Goal: Information Seeking & Learning: Find specific fact

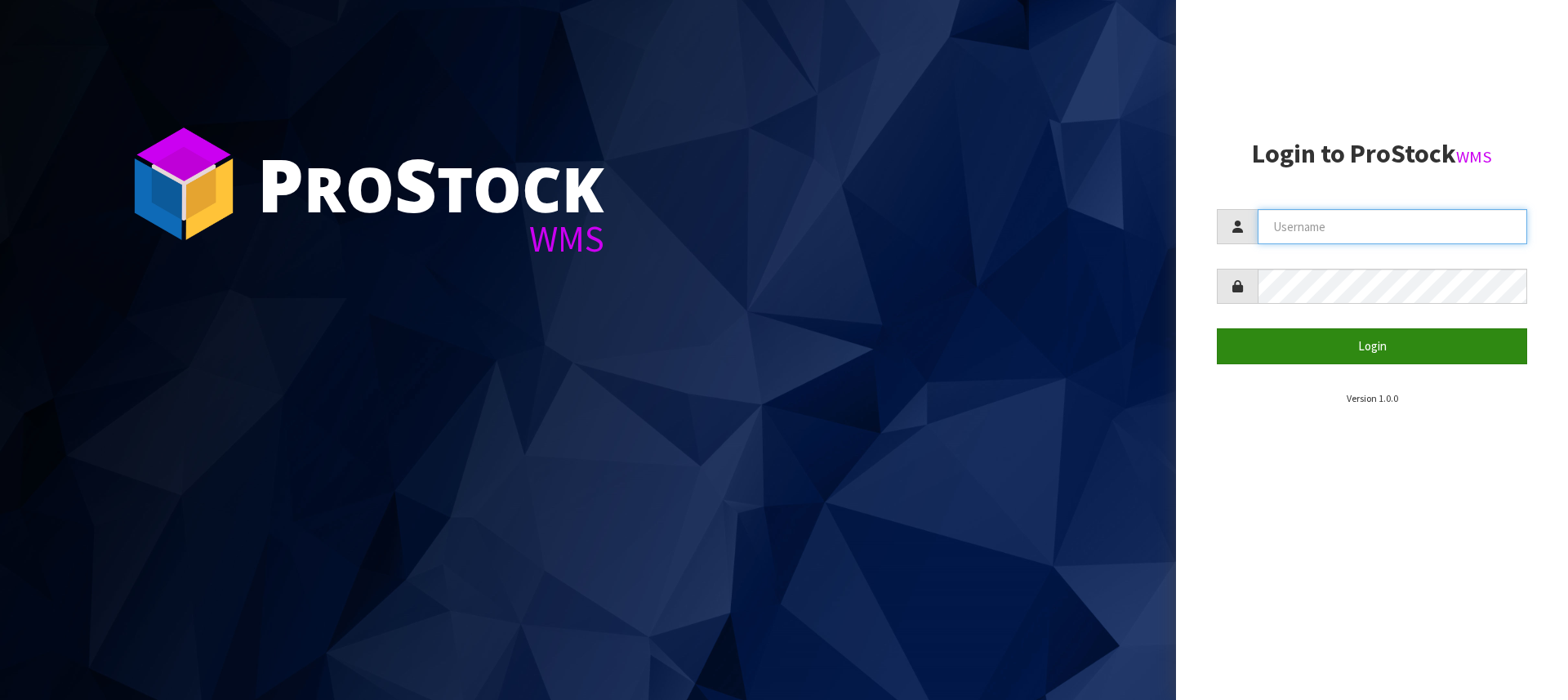
type input "[PERSON_NAME][EMAIL_ADDRESS][DOMAIN_NAME]"
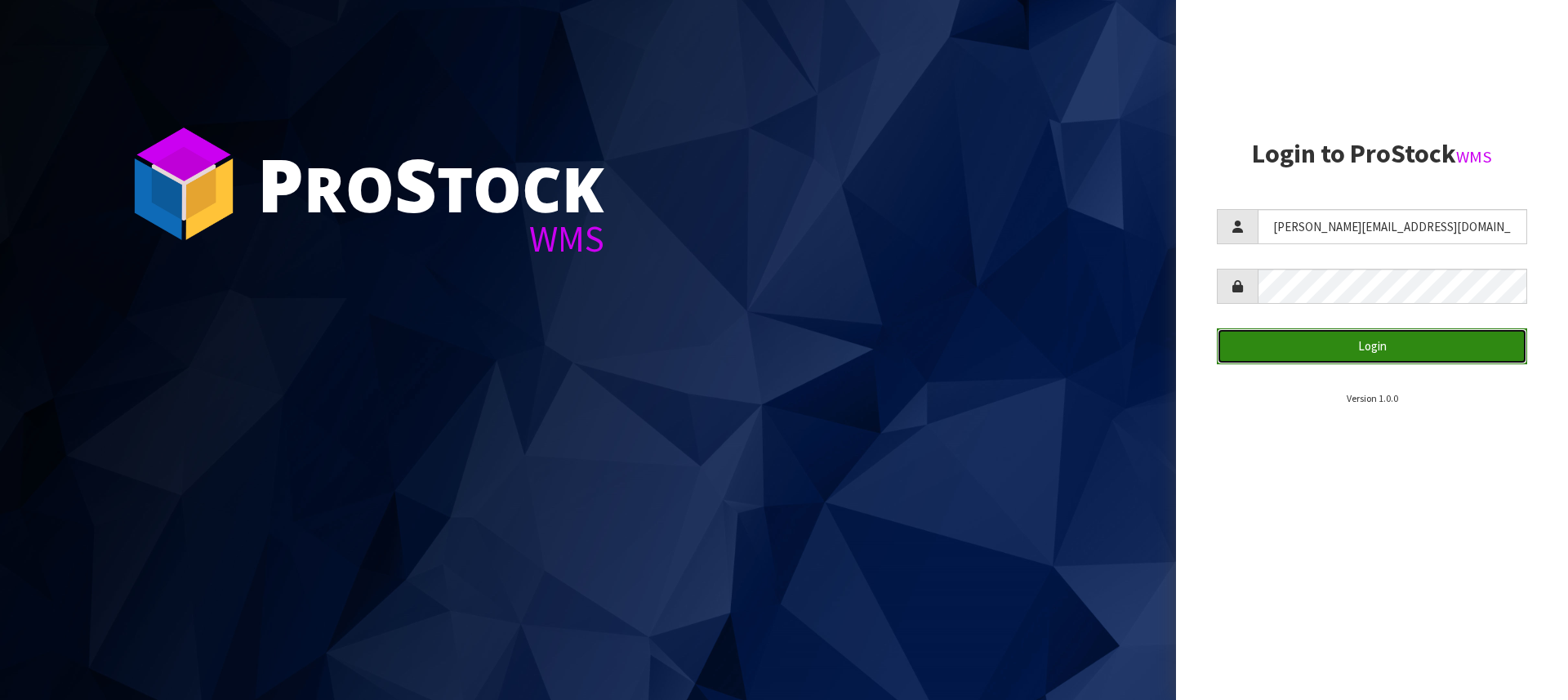
click at [1371, 348] on button "Login" at bounding box center [1372, 346] width 310 height 35
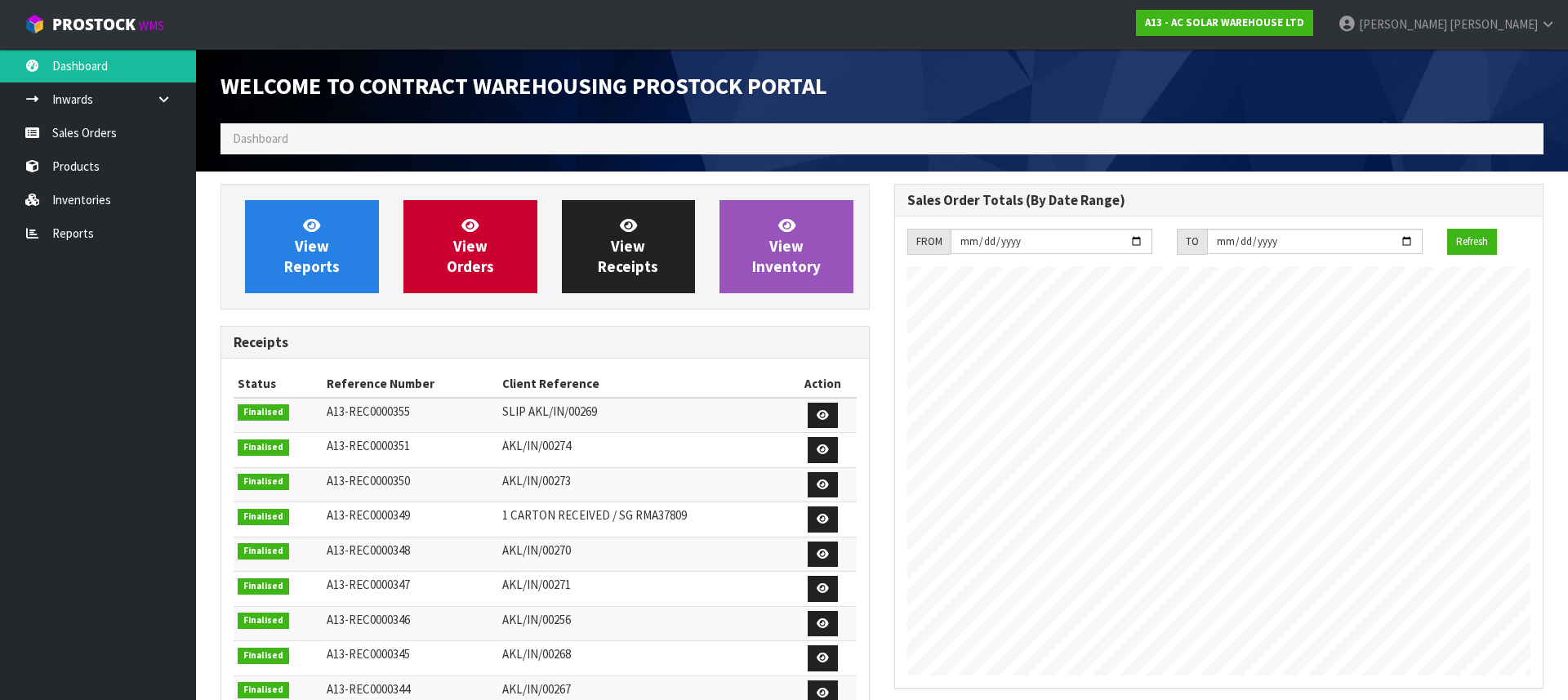
scroll to position [959, 674]
click at [111, 130] on link "Sales Orders" at bounding box center [98, 132] width 196 height 34
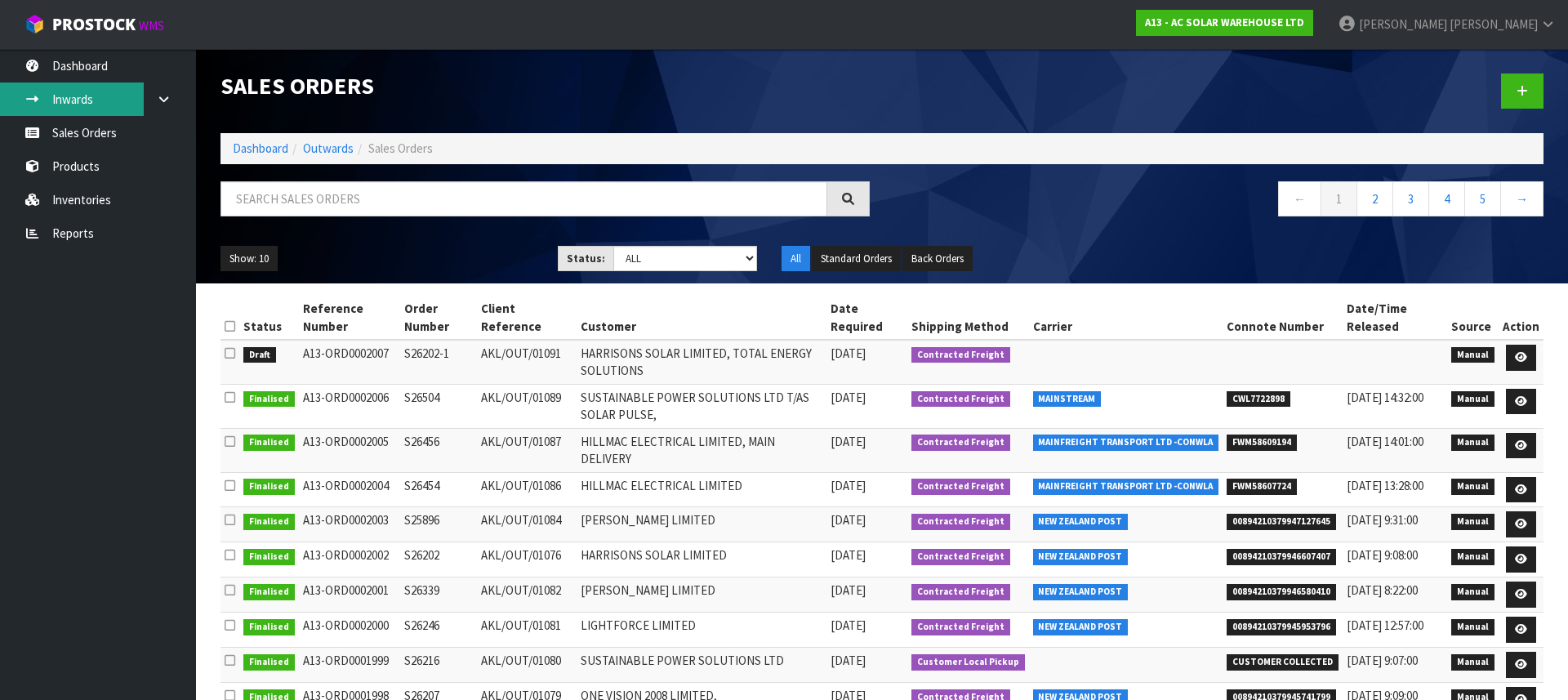
click at [81, 91] on link "Inwards" at bounding box center [98, 99] width 196 height 34
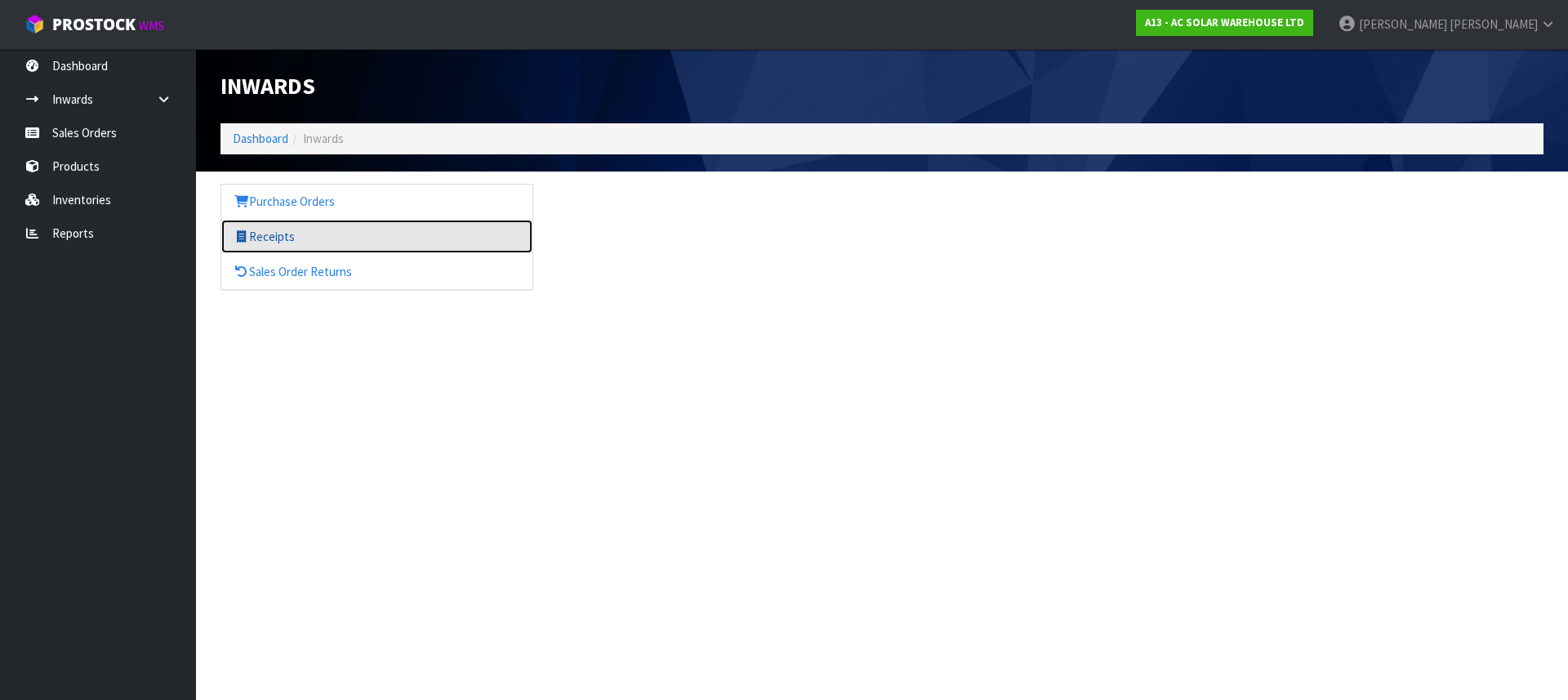
click at [259, 233] on link "Receipts" at bounding box center [376, 236] width 311 height 34
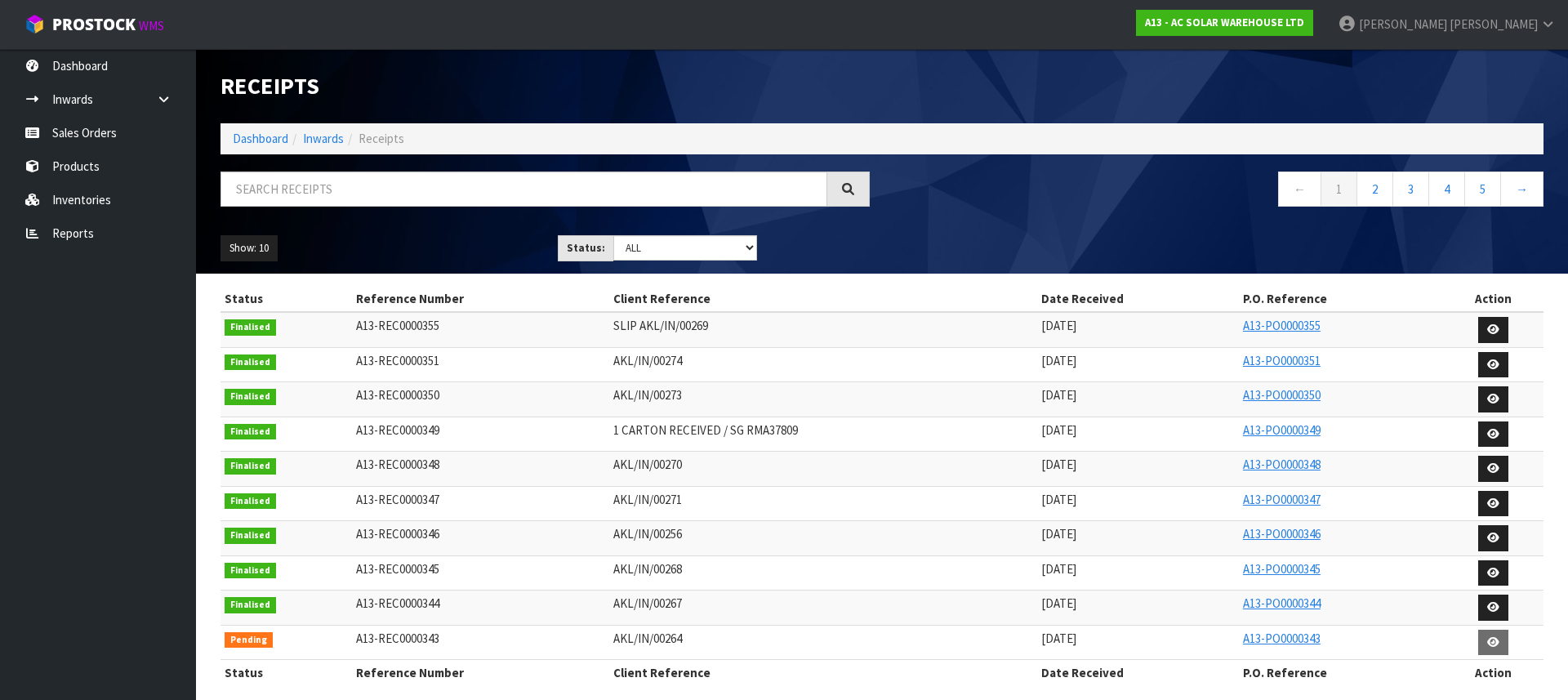
click at [670, 364] on span "AKL/IN/00274" at bounding box center [647, 360] width 68 height 15
click at [1488, 364] on icon at bounding box center [1493, 364] width 13 height 11
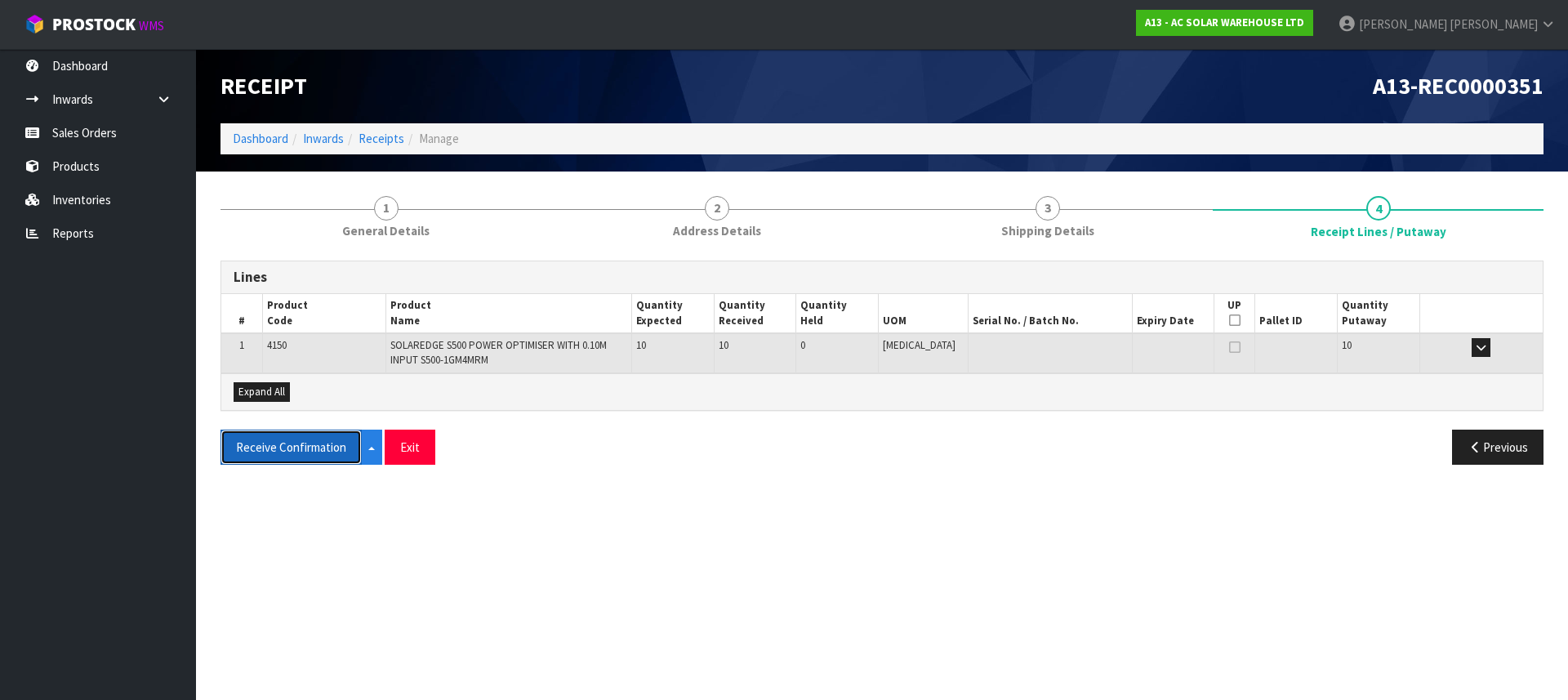
click at [306, 448] on button "Receive Confirmation" at bounding box center [291, 447] width 141 height 35
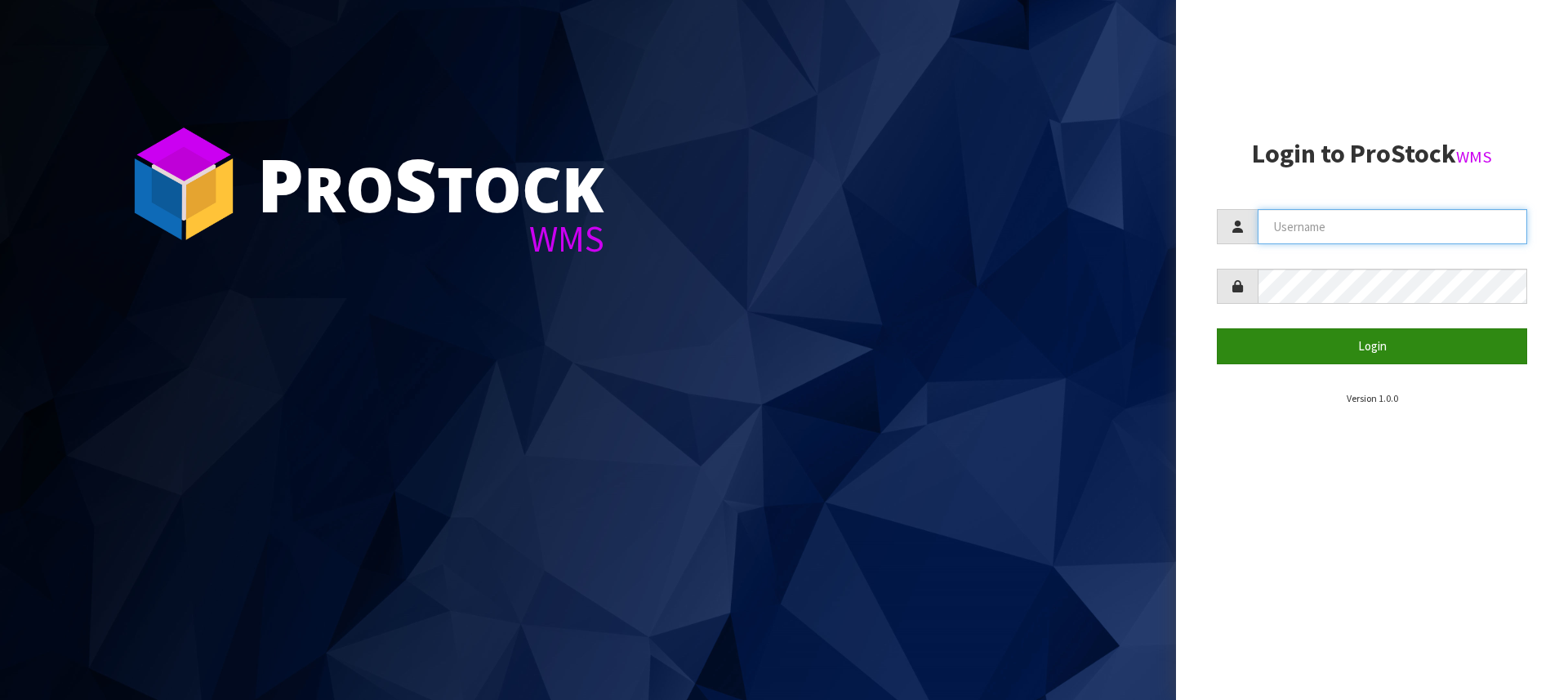
type input "[PERSON_NAME][EMAIL_ADDRESS][DOMAIN_NAME]"
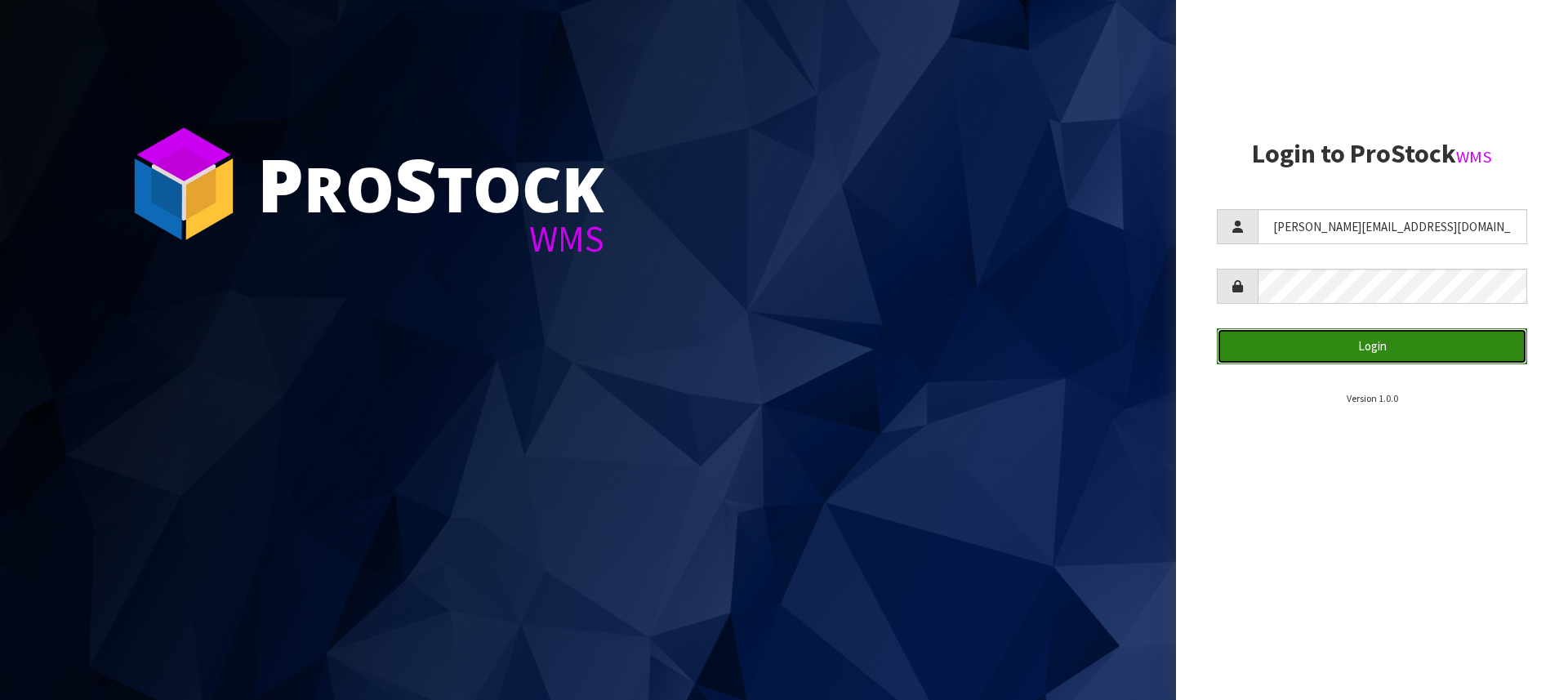
click at [1349, 336] on button "Login" at bounding box center [1372, 346] width 310 height 35
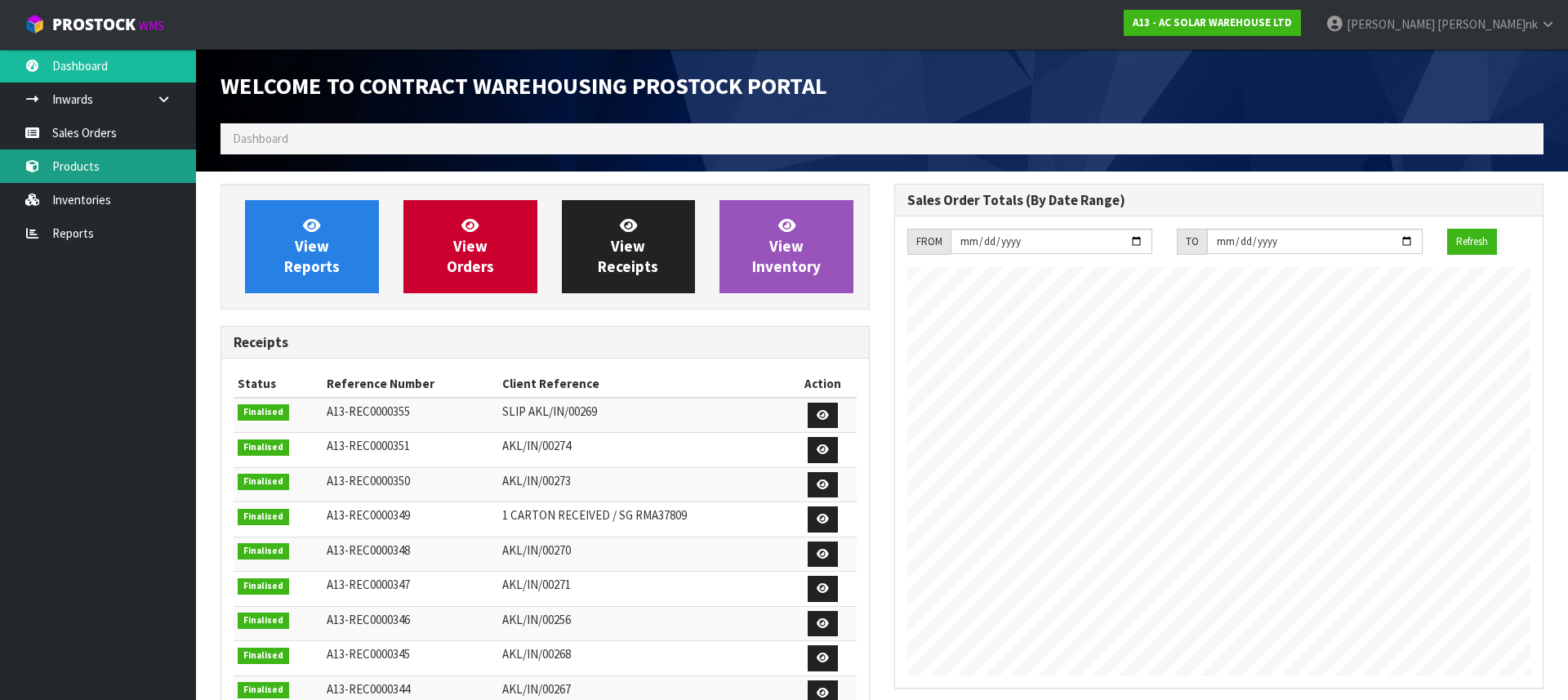
click at [35, 165] on icon at bounding box center [32, 166] width 15 height 13
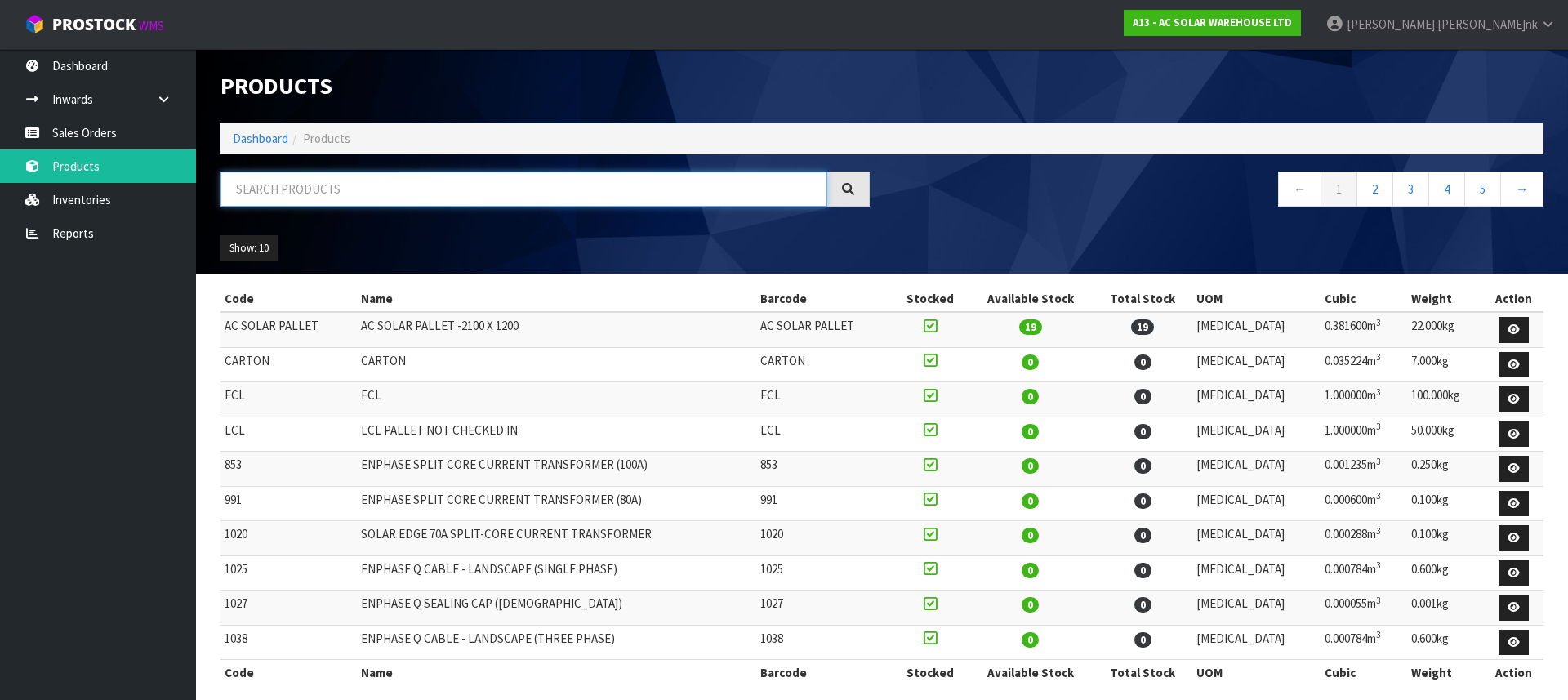
click at [322, 188] on input "text" at bounding box center [524, 189] width 606 height 35
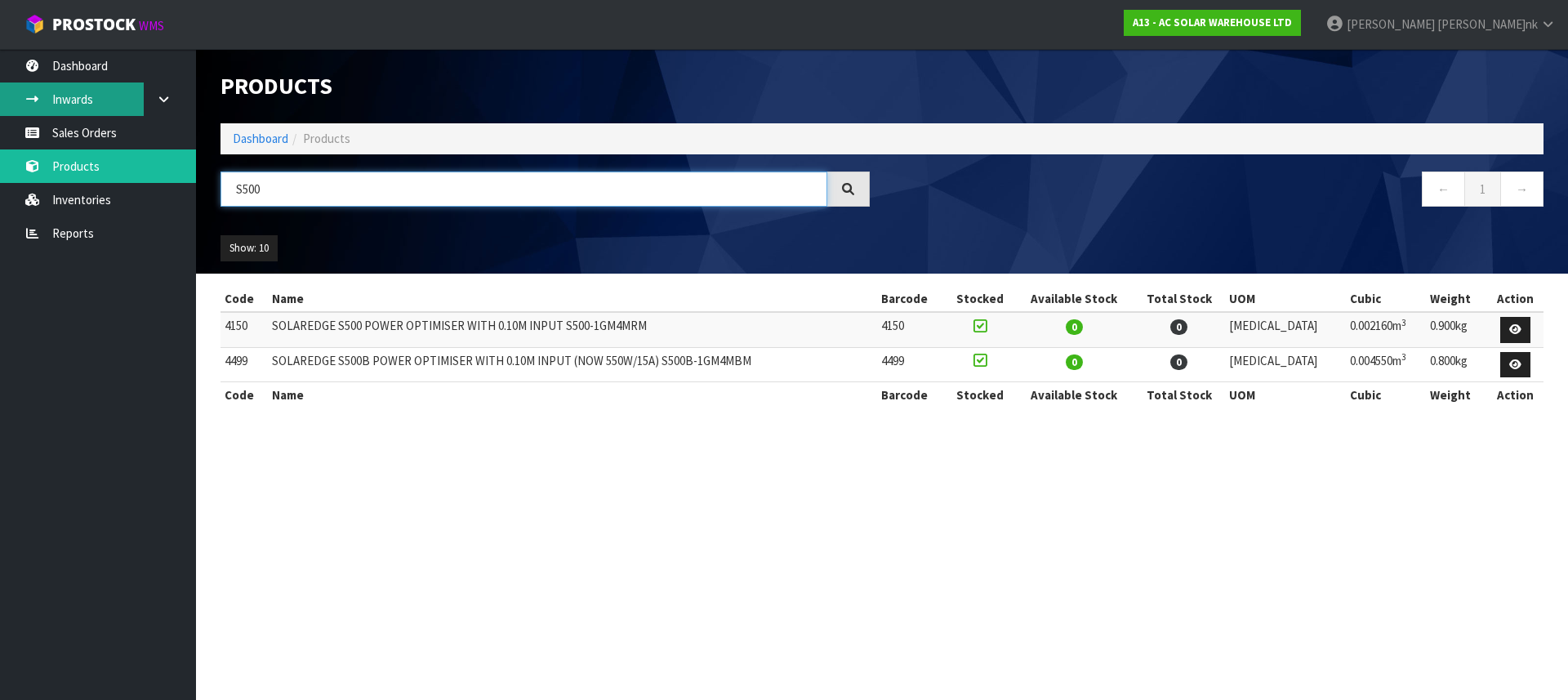
type input "S500"
click at [97, 94] on link "Inwards" at bounding box center [98, 99] width 196 height 34
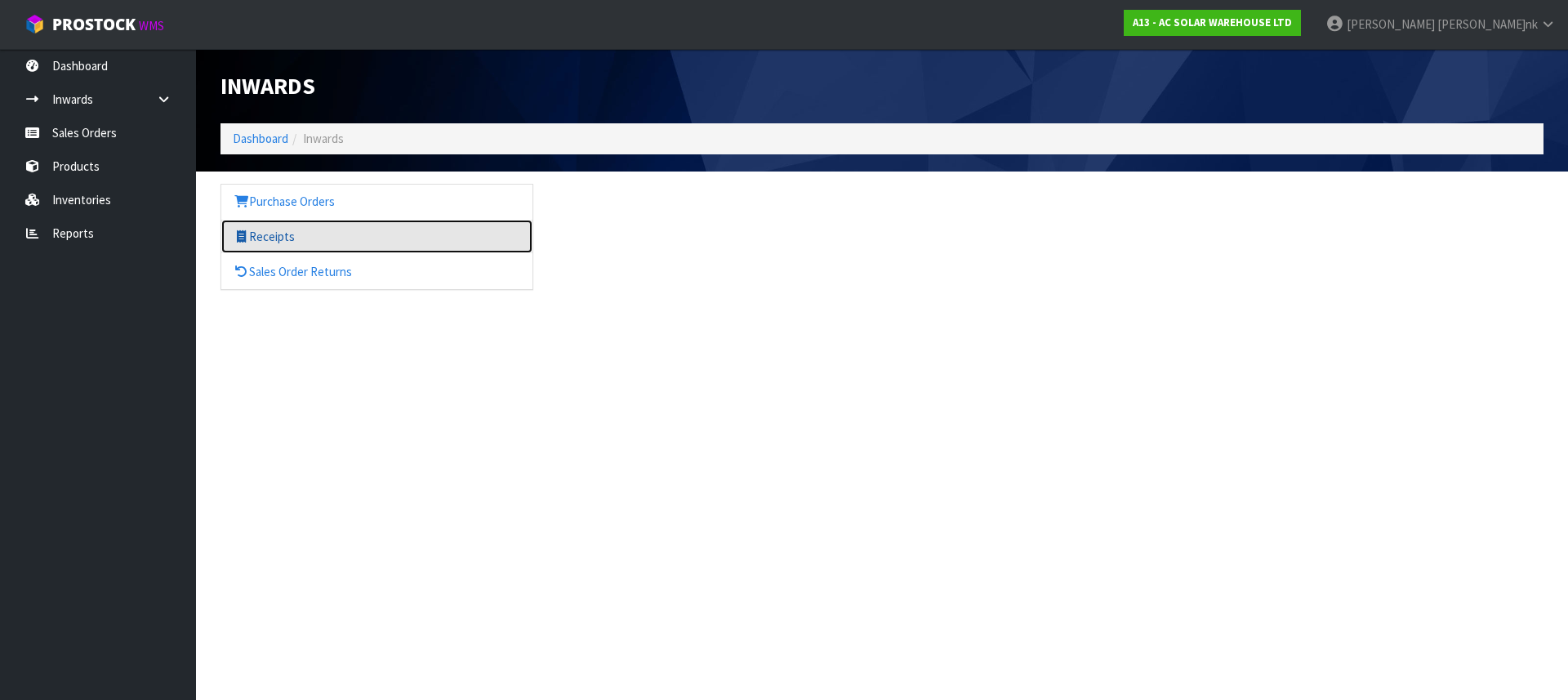
click at [281, 231] on link "Receipts" at bounding box center [376, 236] width 311 height 34
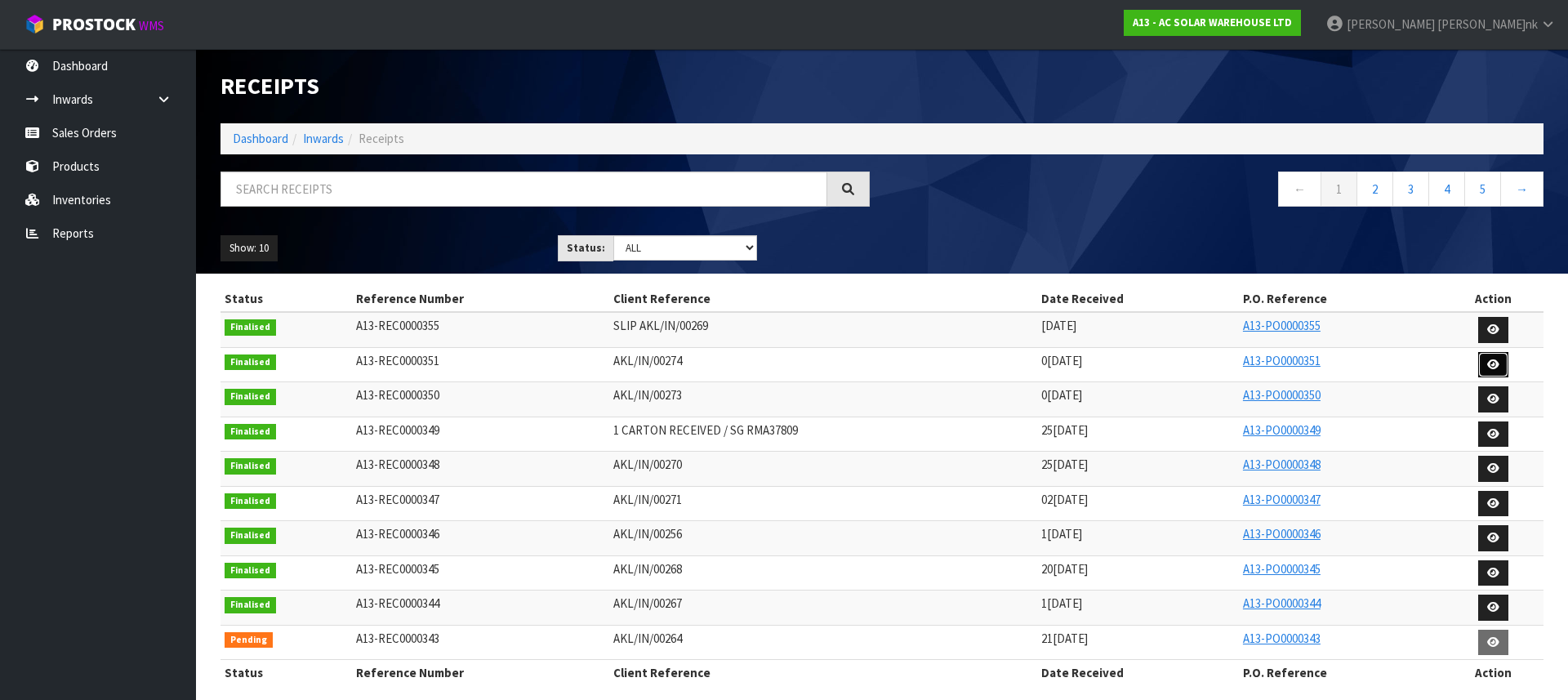
click at [1493, 362] on icon at bounding box center [1493, 364] width 13 height 11
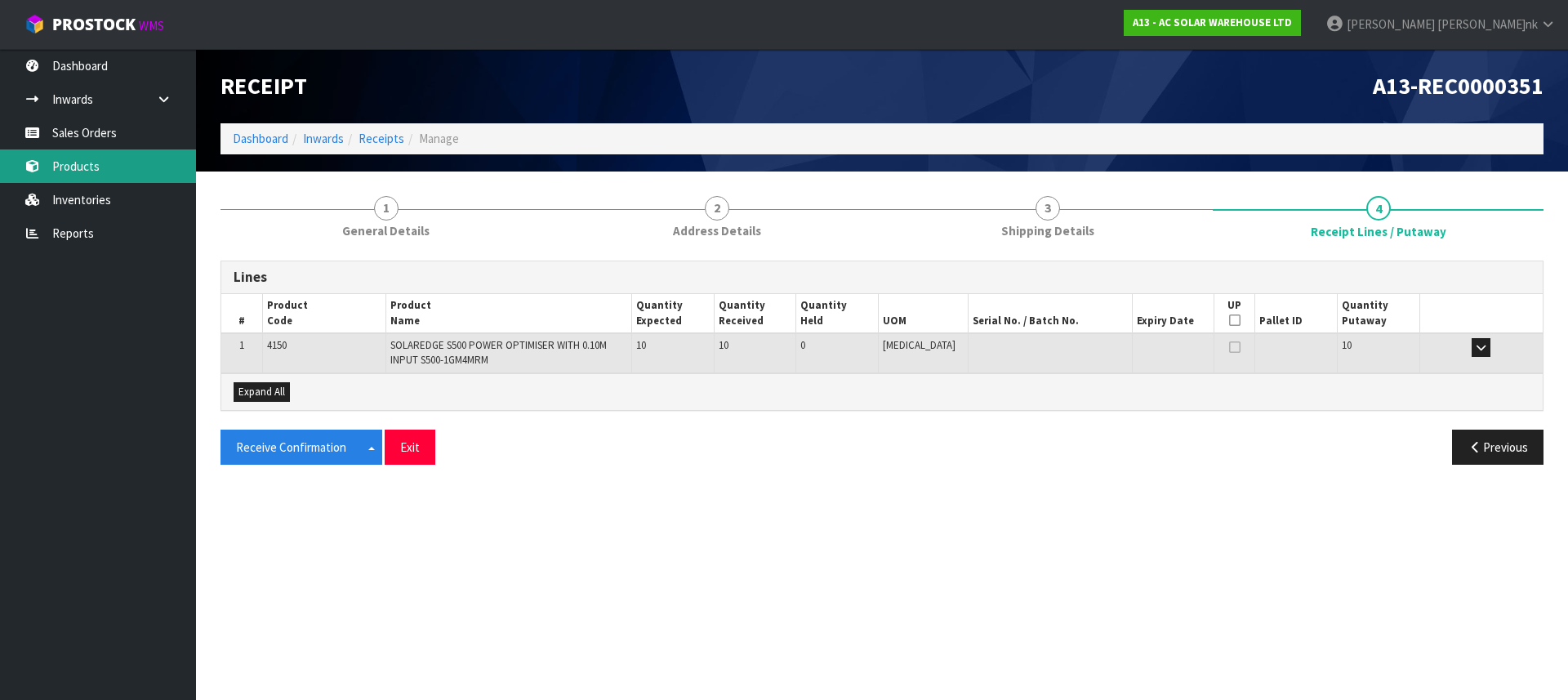
click at [86, 157] on link "Products" at bounding box center [98, 166] width 196 height 34
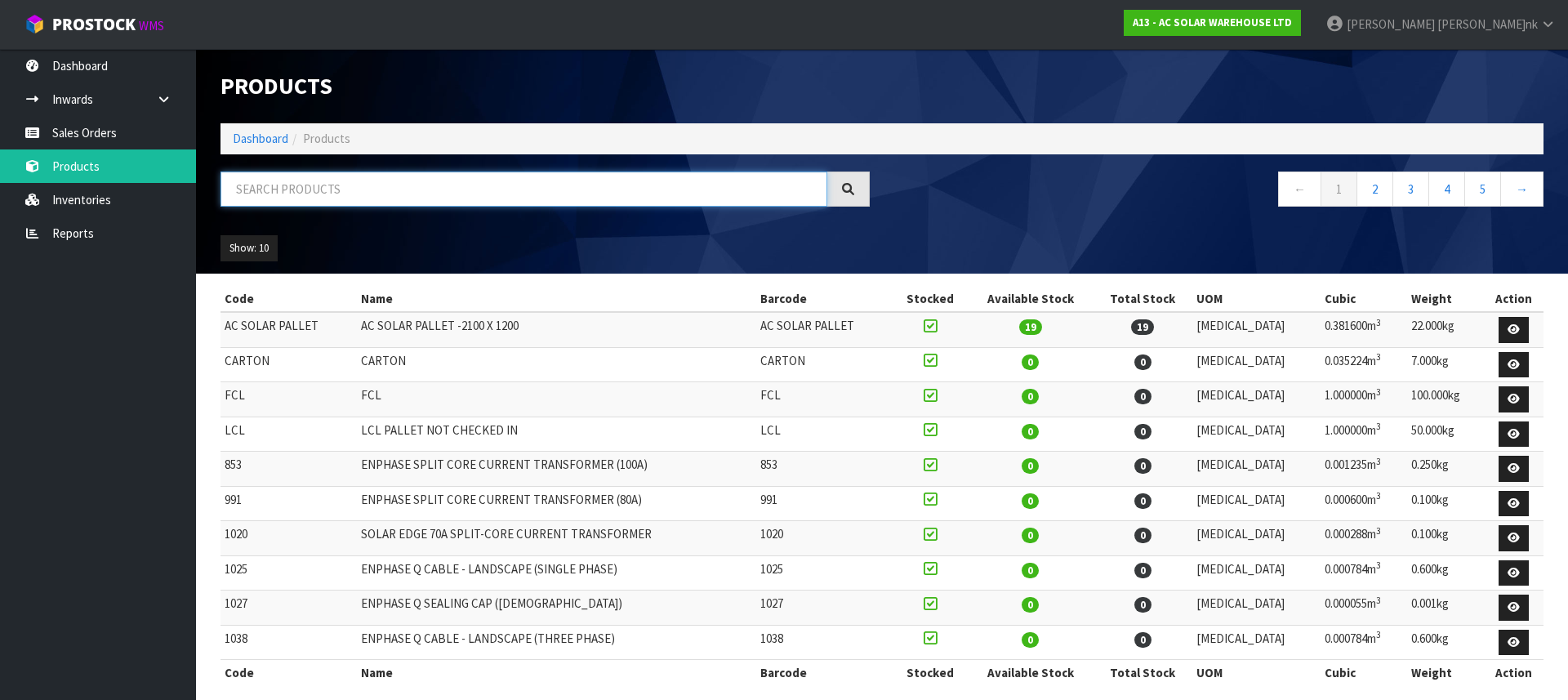
click at [369, 175] on input "text" at bounding box center [524, 189] width 606 height 35
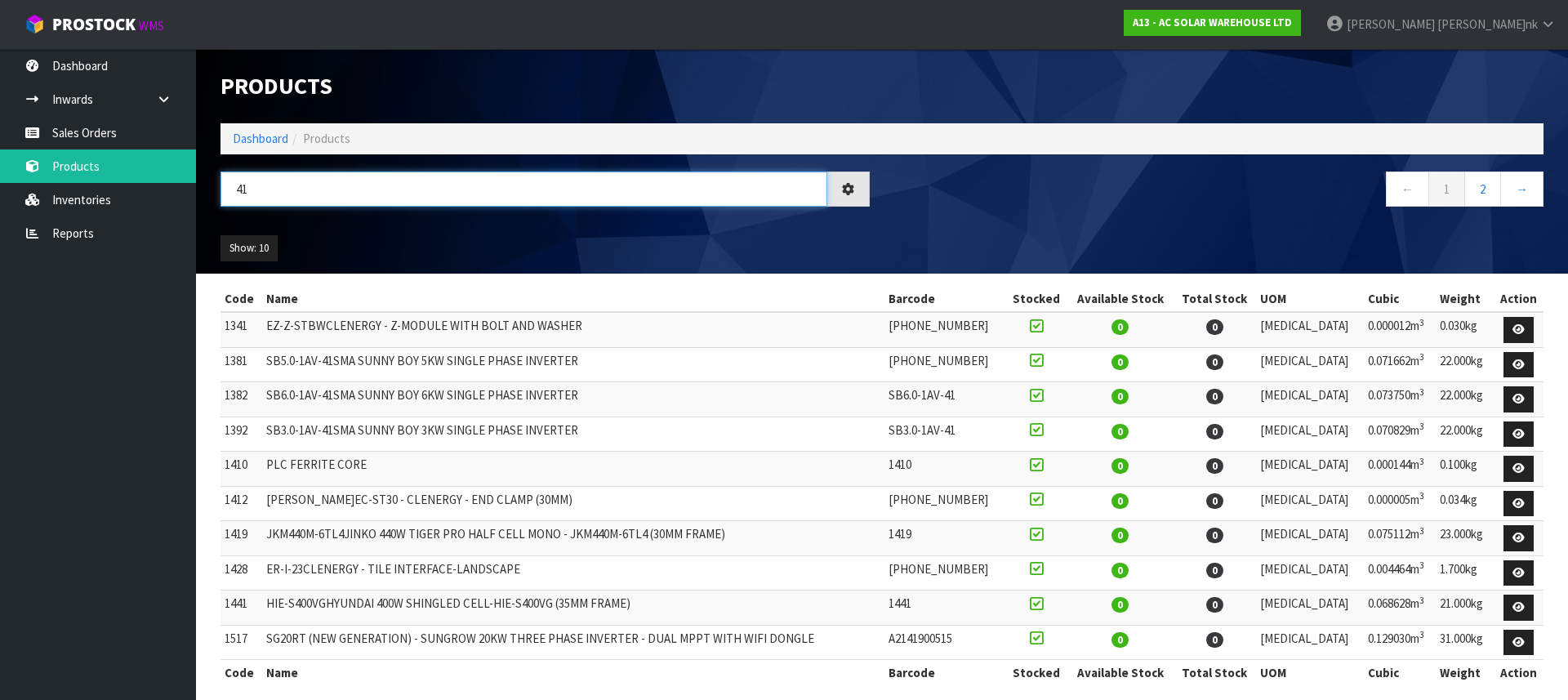
type input "4"
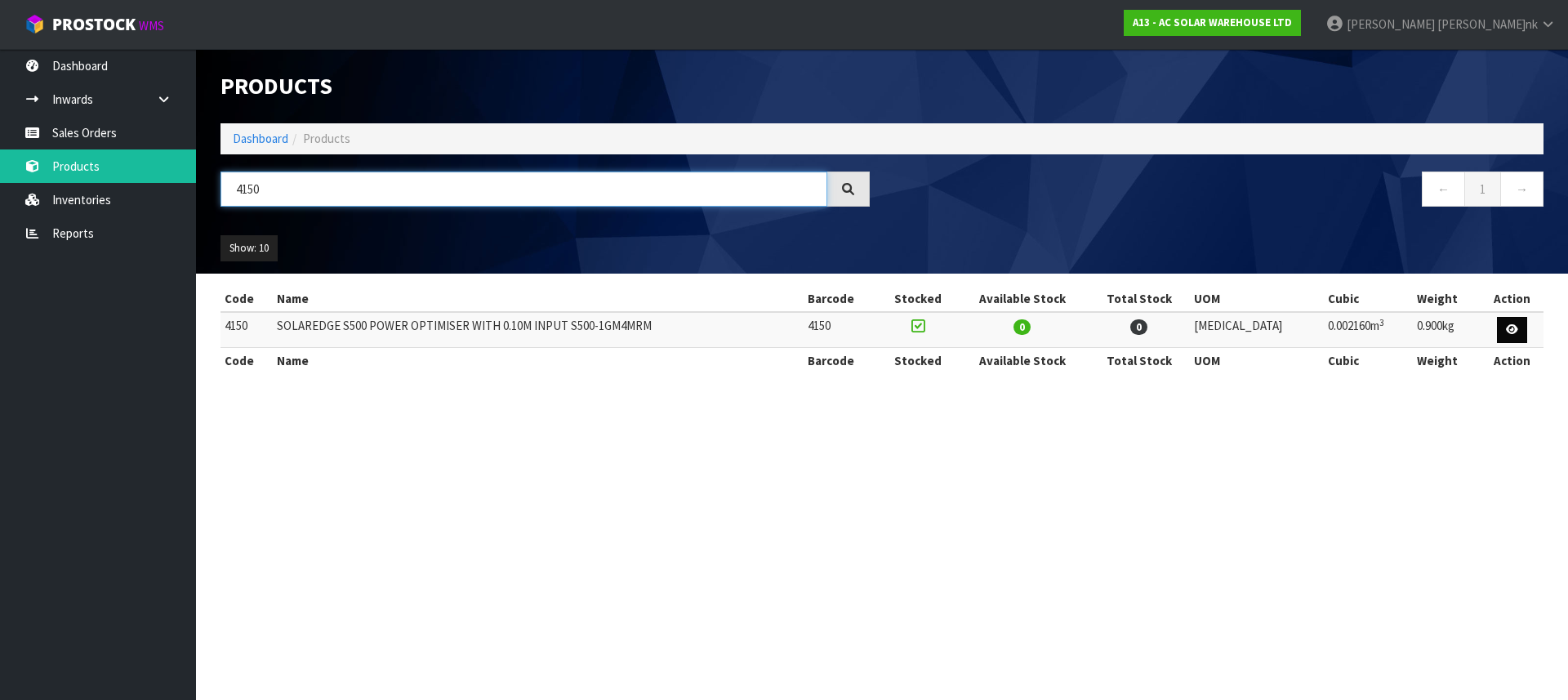
type input "4150"
click at [1513, 332] on icon at bounding box center [1511, 329] width 13 height 11
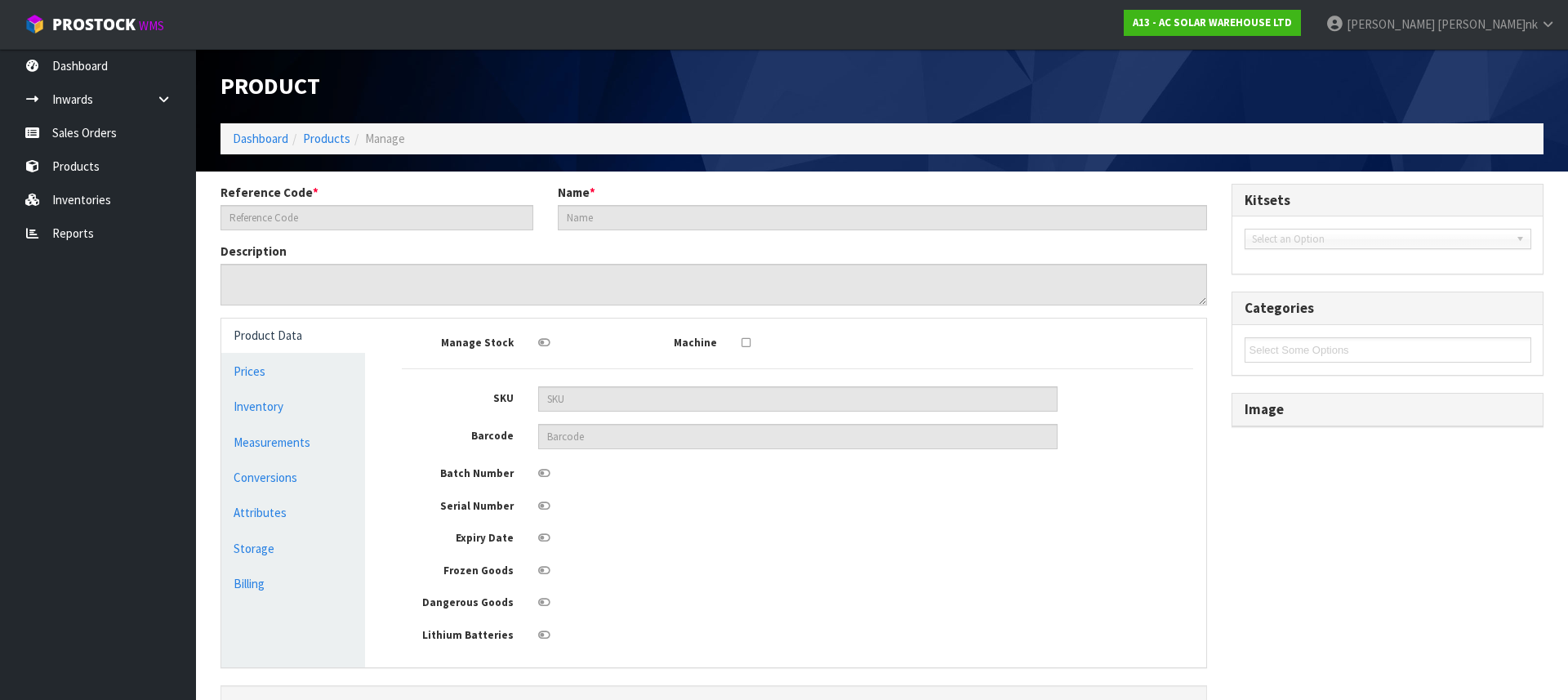
type input "4150"
type input "SOLAREDGE S500 POWER OPTIMISER WITH 0.10M INPUT S500-1GM4MRM"
click at [284, 472] on link "Conversions" at bounding box center [293, 477] width 143 height 34
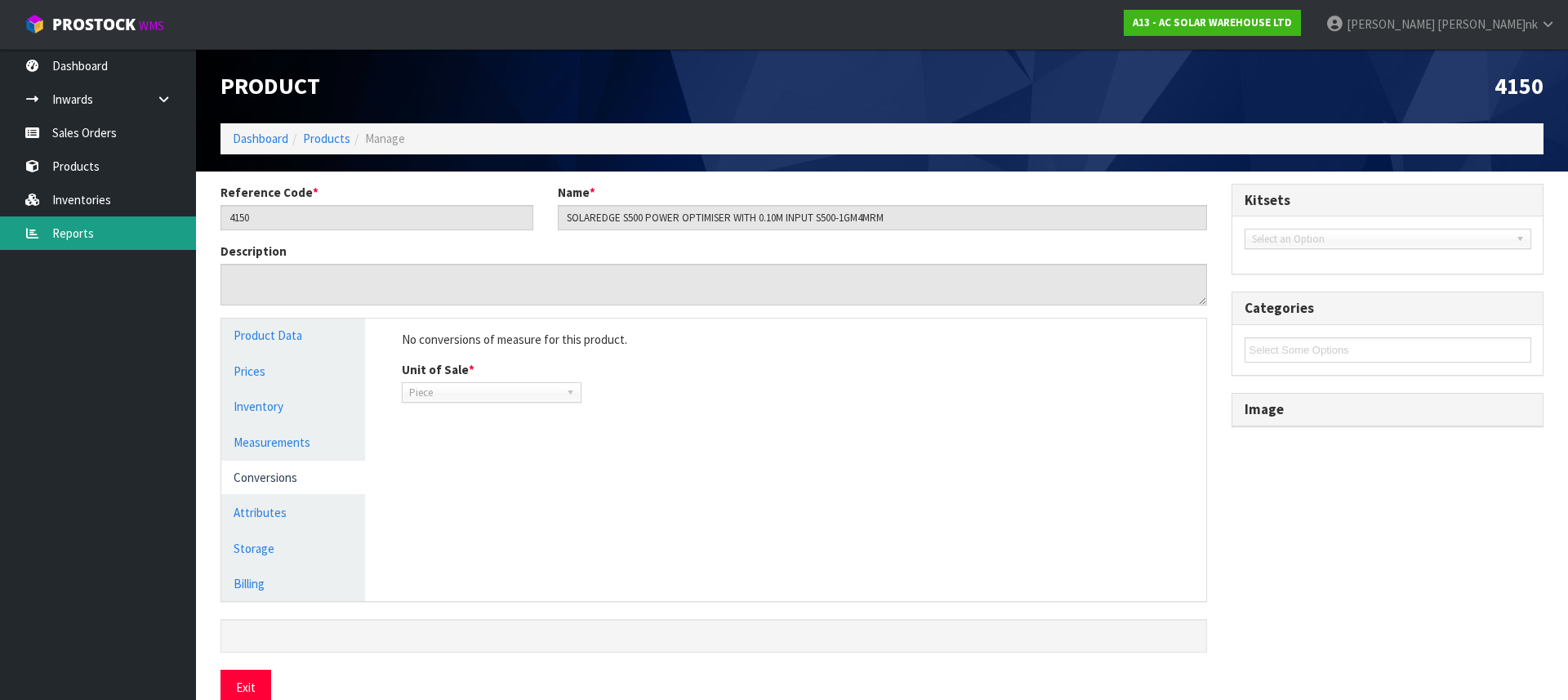
click at [72, 228] on link "Reports" at bounding box center [98, 233] width 196 height 34
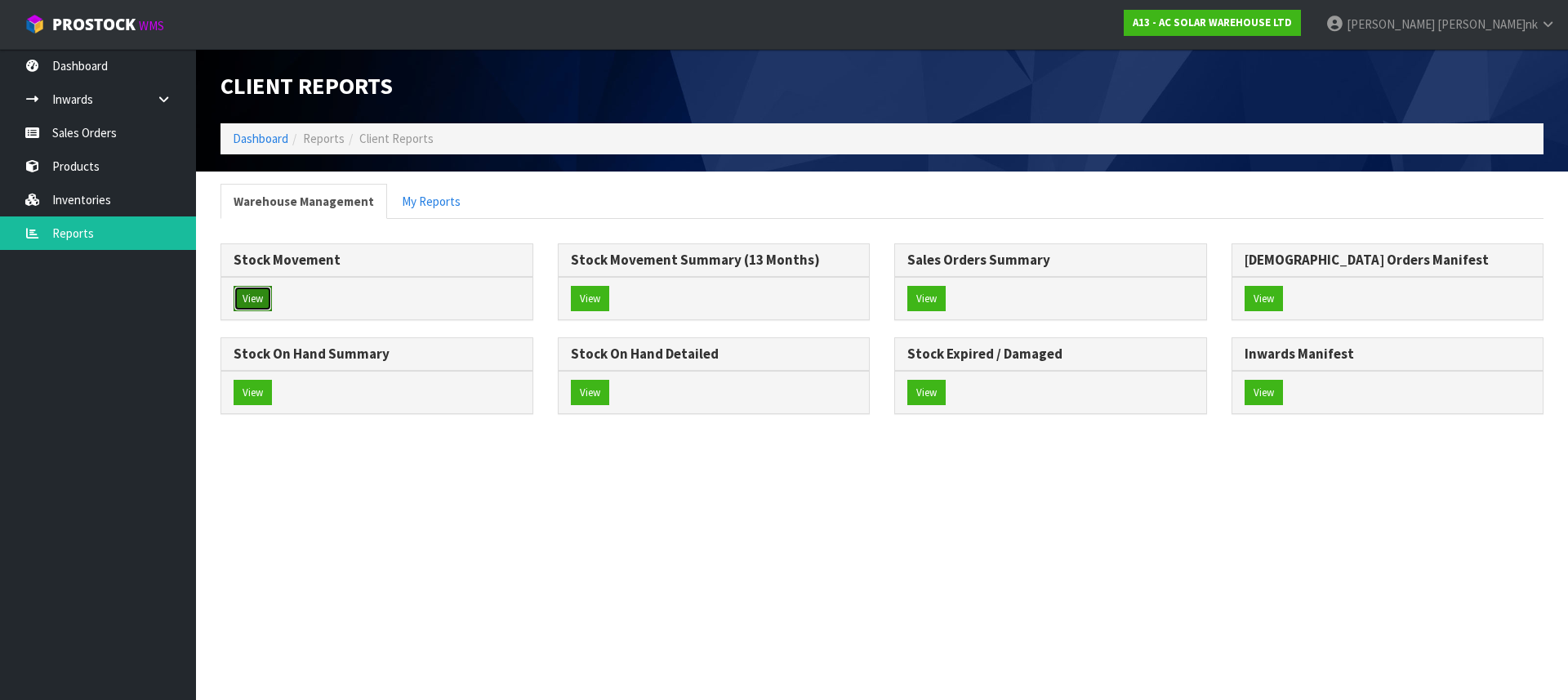
click at [270, 295] on button "View" at bounding box center [253, 298] width 39 height 26
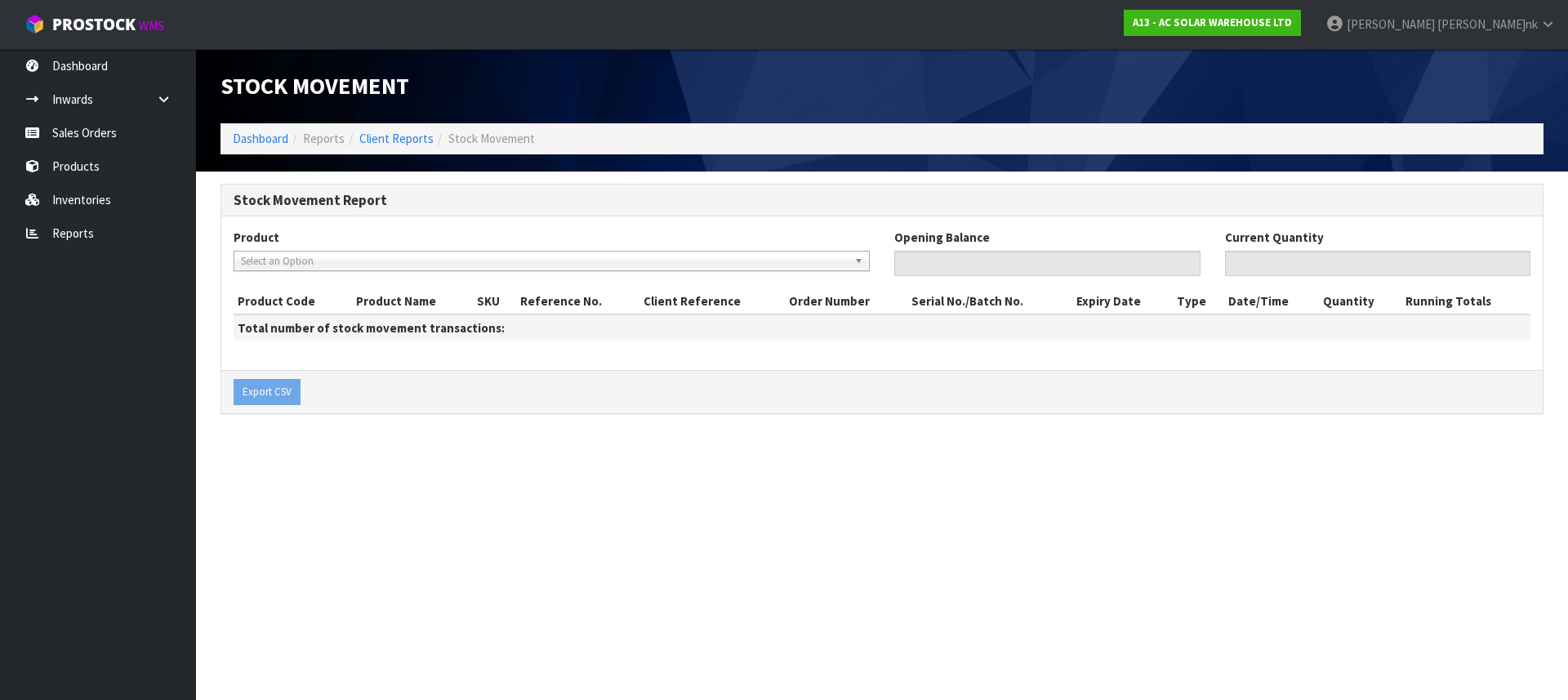
click at [306, 254] on span "Select an Option" at bounding box center [544, 261] width 606 height 19
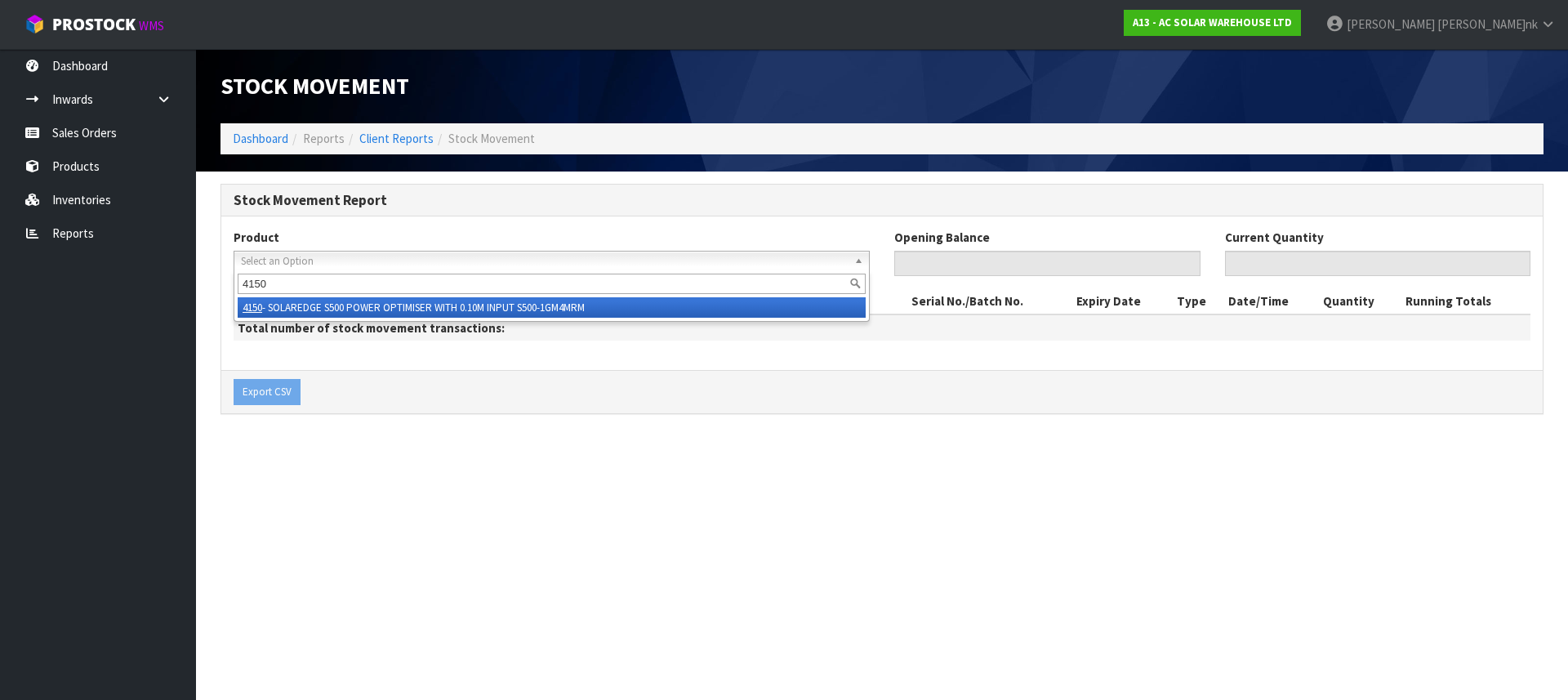
type input "4150"
click at [391, 301] on li "4150 - SOLAREDGE S500 POWER OPTIMISER WITH 0.10M INPUT S500-1GM4MRM" at bounding box center [552, 307] width 628 height 20
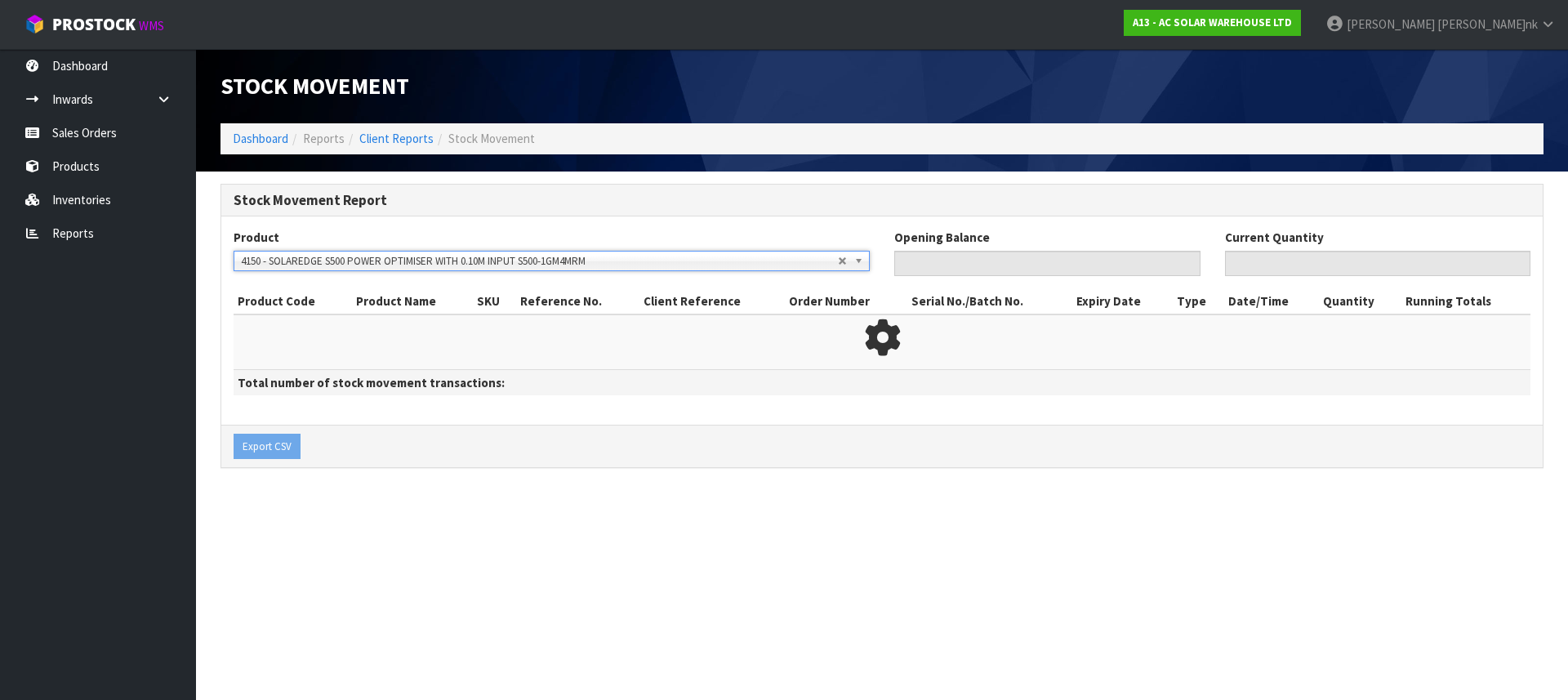
type input "0"
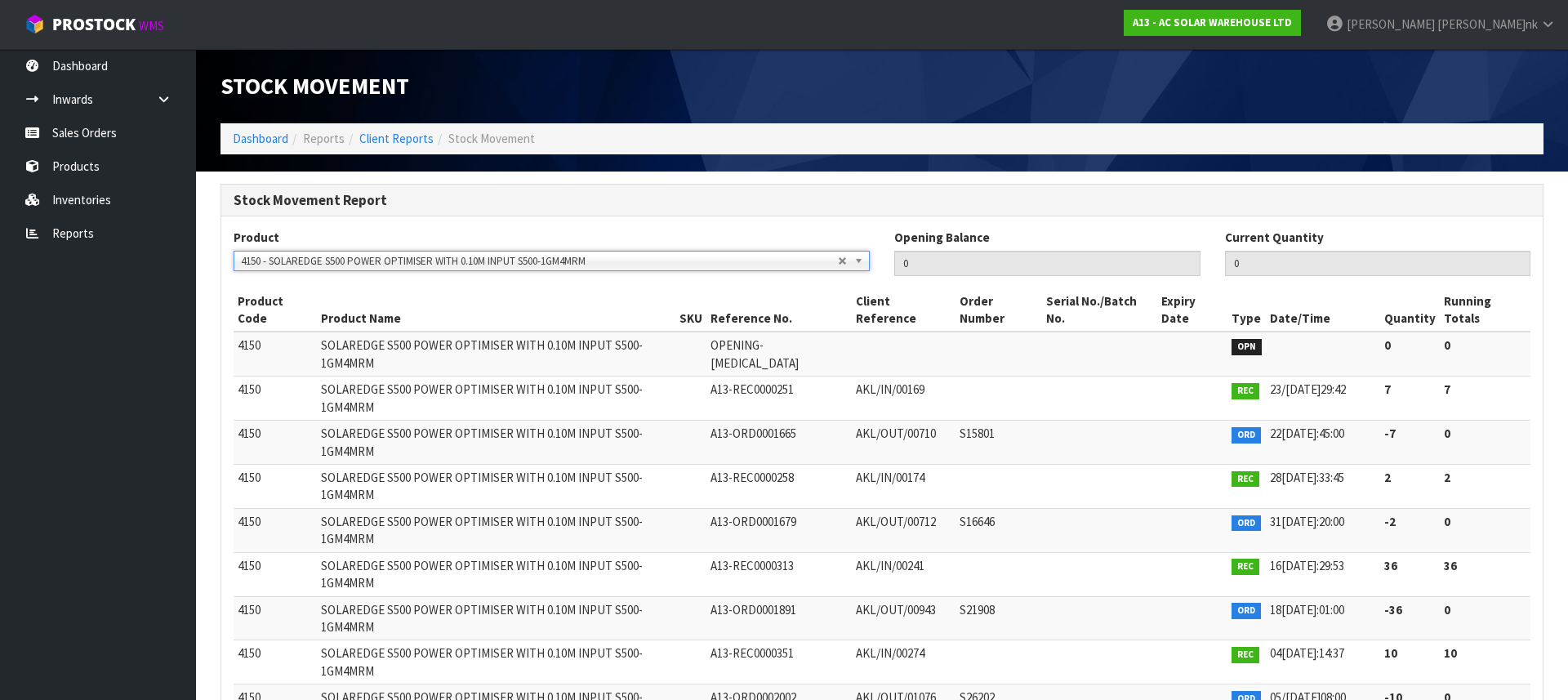
click at [969, 689] on span "S26202" at bounding box center [977, 697] width 35 height 15
copy span "S26202"
click at [112, 123] on link "Sales Orders" at bounding box center [98, 132] width 196 height 34
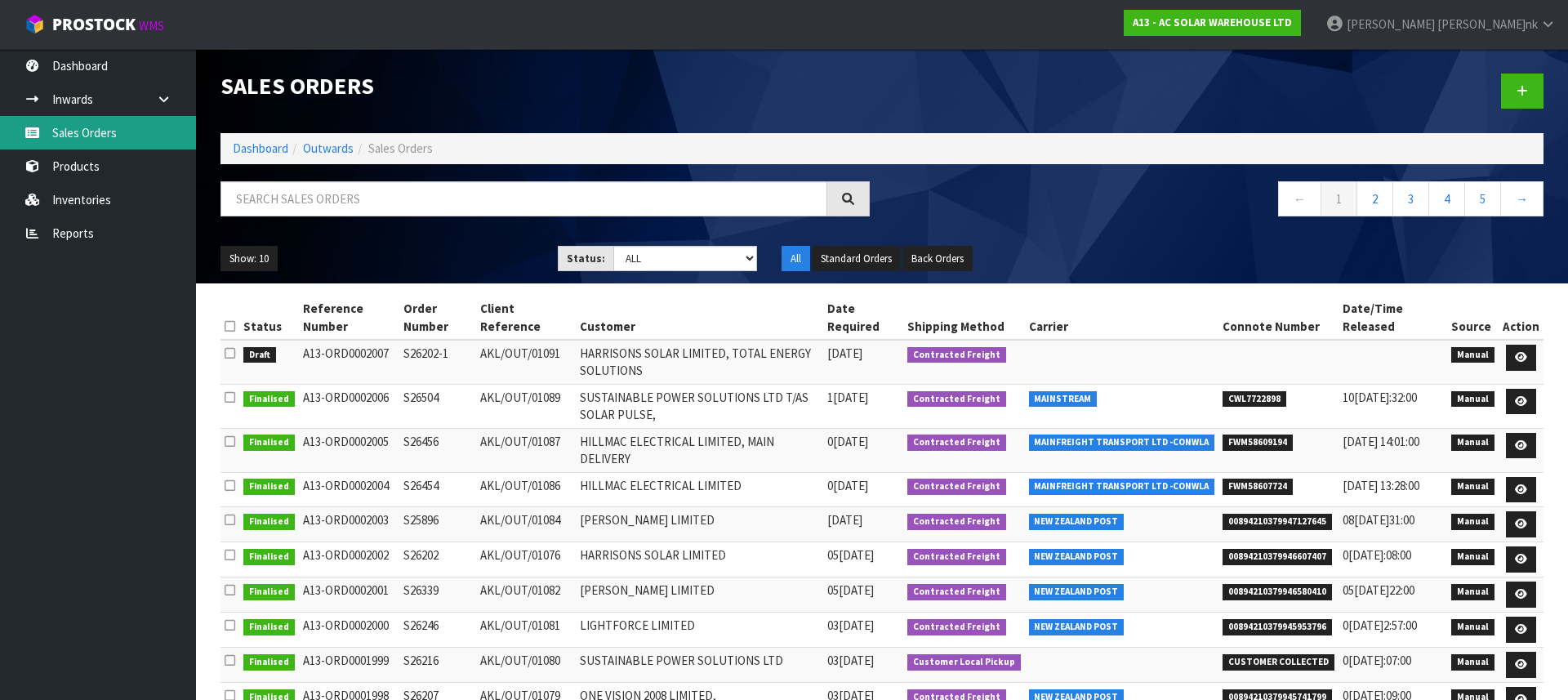
scroll to position [34, 0]
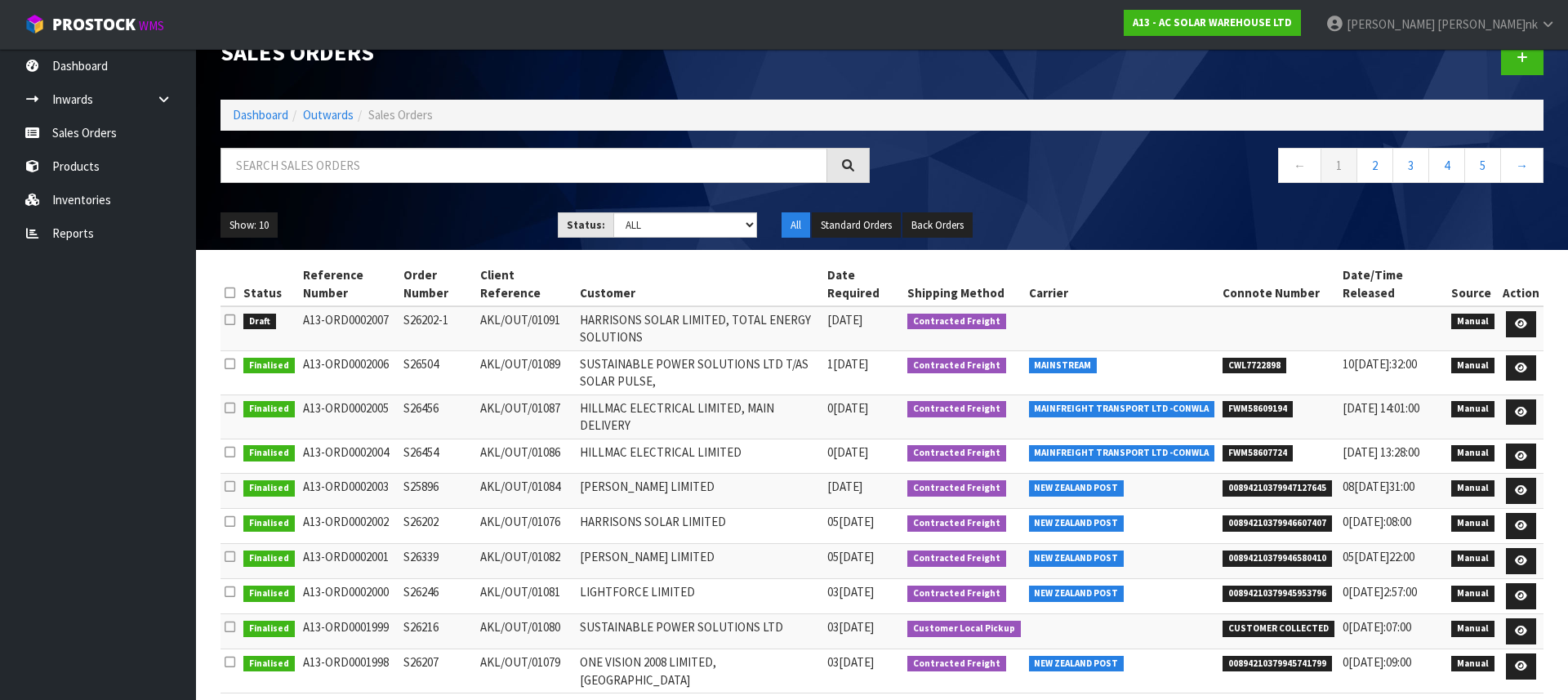
click at [1314, 529] on span "00894210379946607407" at bounding box center [1277, 523] width 110 height 16
copy span "00894210379946607407"
drag, startPoint x: 1291, startPoint y: 526, endPoint x: 1290, endPoint y: 540, distance: 14.0
click at [1291, 526] on span "00894210379946607407" at bounding box center [1277, 523] width 110 height 16
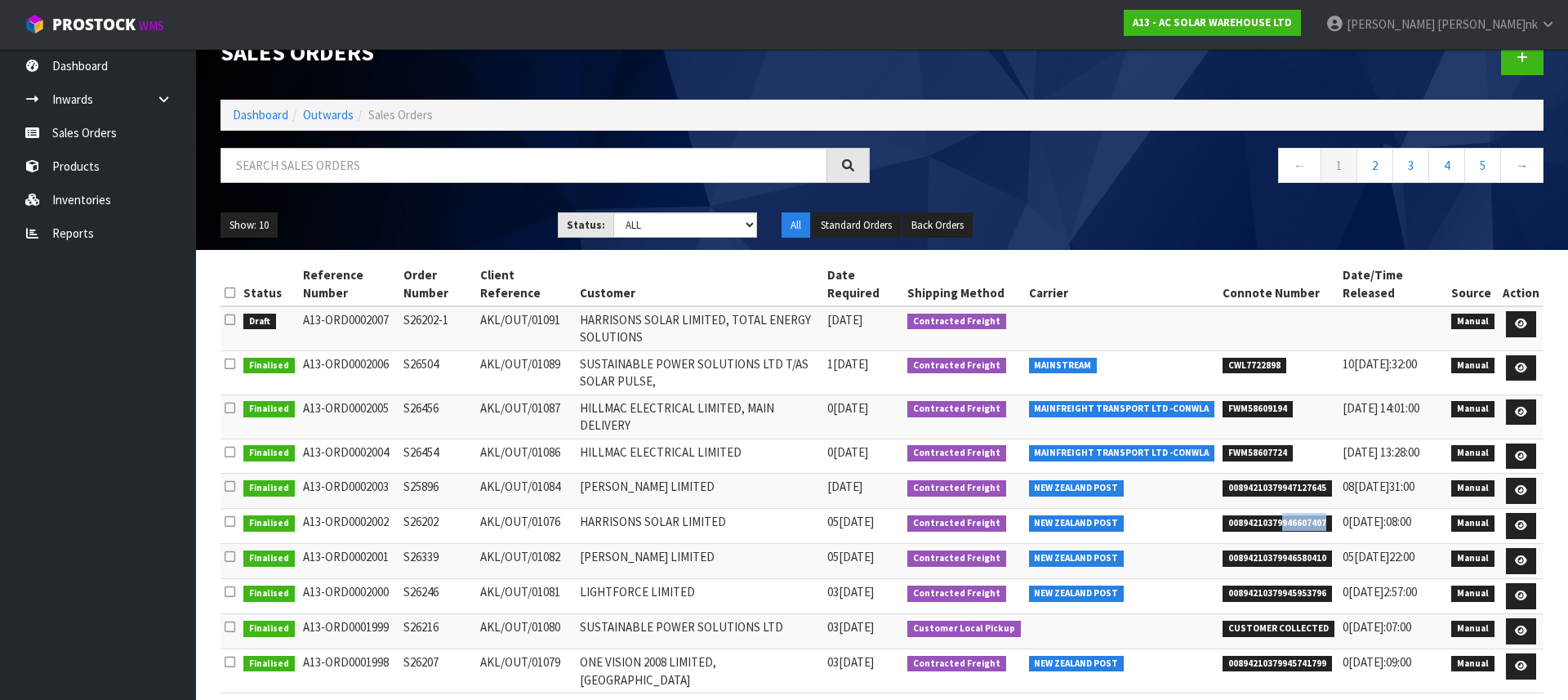
drag, startPoint x: 1288, startPoint y: 546, endPoint x: 1272, endPoint y: 538, distance: 17.9
click at [1288, 544] on td "00894210379946607407" at bounding box center [1278, 526] width 120 height 35
click at [1268, 531] on span "00894210379946607407" at bounding box center [1277, 523] width 110 height 16
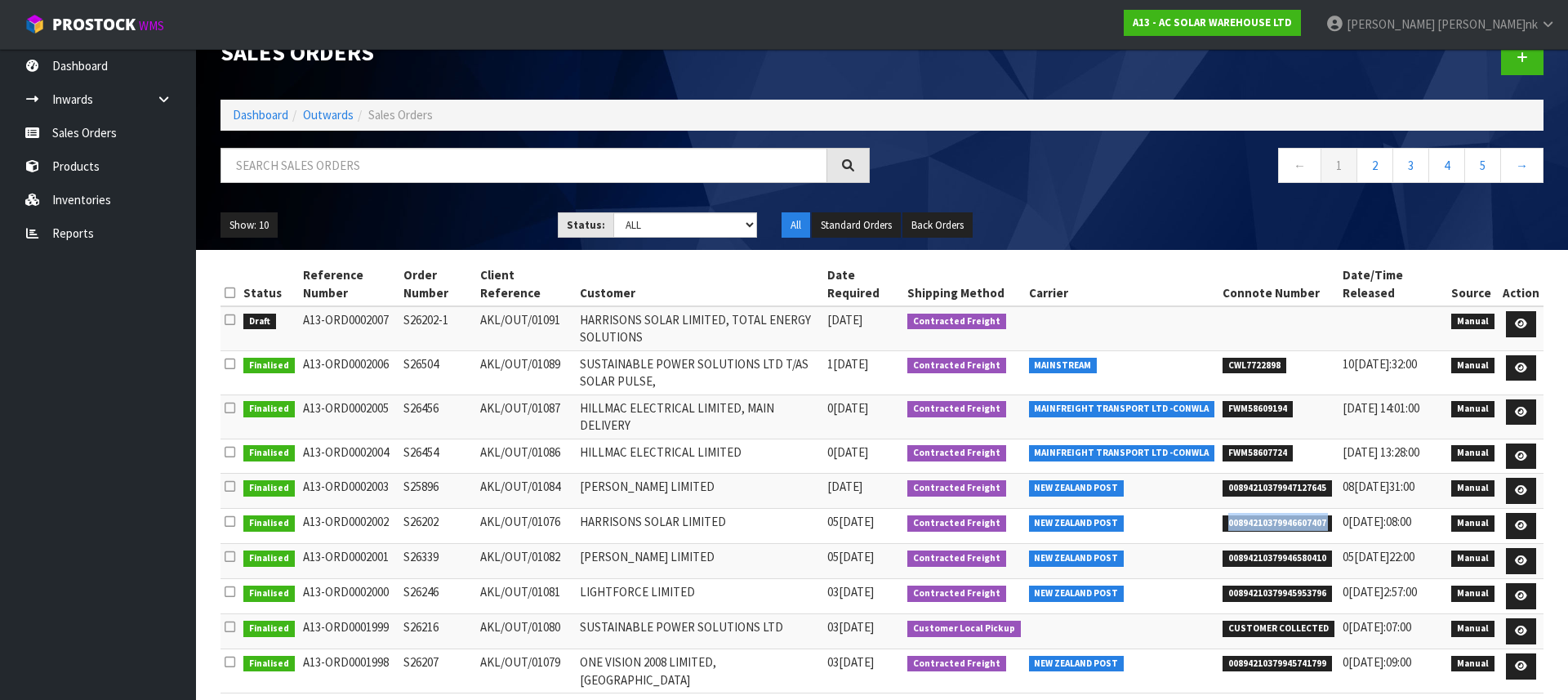
copy tr "00894210379946607407"
